Goal: Check status: Check status

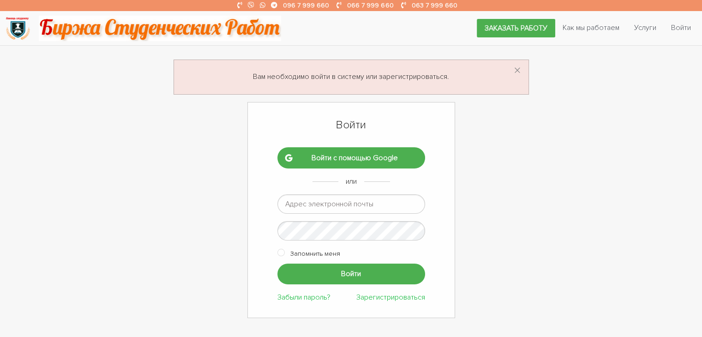
type input "[EMAIL_ADDRESS][DOMAIN_NAME]"
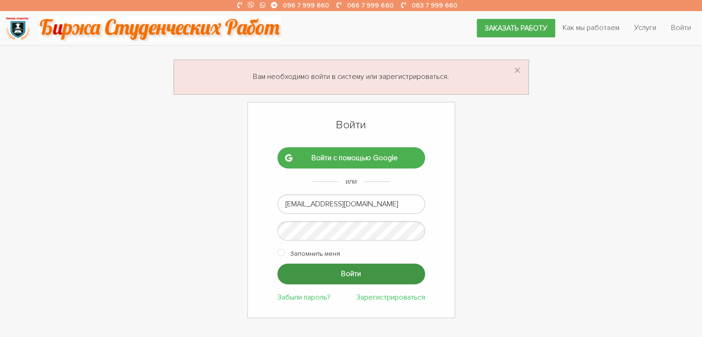
click at [370, 277] on input "Войти" at bounding box center [351, 273] width 148 height 21
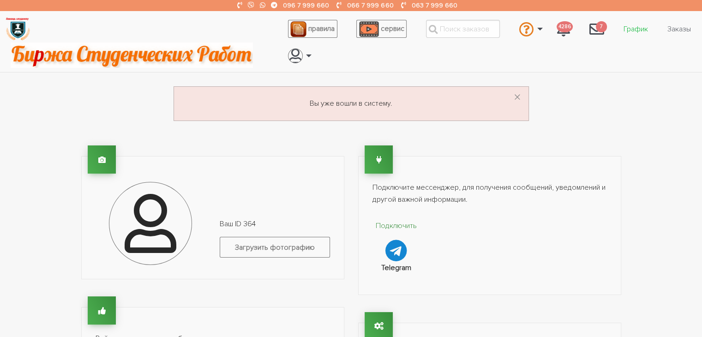
click at [639, 25] on link "График" at bounding box center [635, 29] width 39 height 18
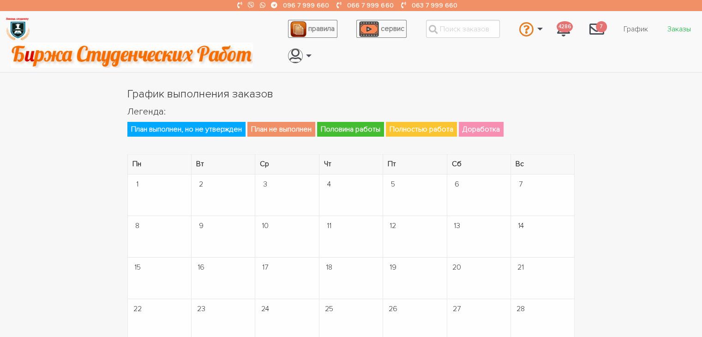
click at [682, 24] on link "Заказы" at bounding box center [679, 29] width 38 height 18
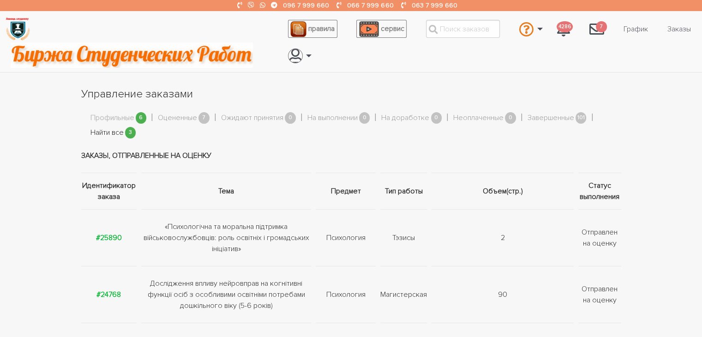
click at [107, 128] on link "Найти все" at bounding box center [106, 133] width 33 height 12
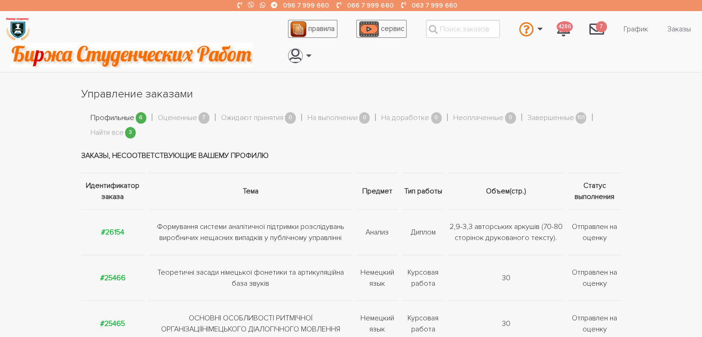
click at [116, 119] on link "Профильные" at bounding box center [112, 118] width 44 height 12
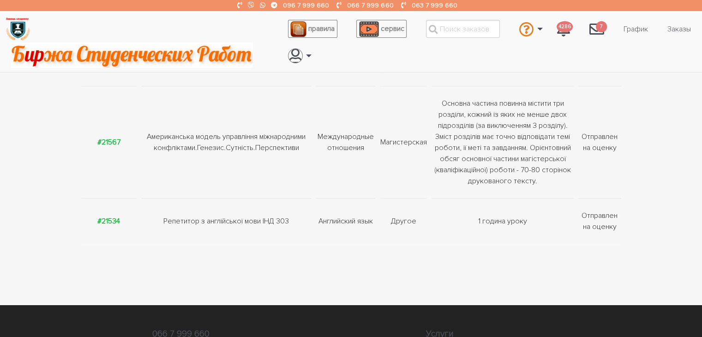
scroll to position [327, 0]
